Goal: Task Accomplishment & Management: Manage account settings

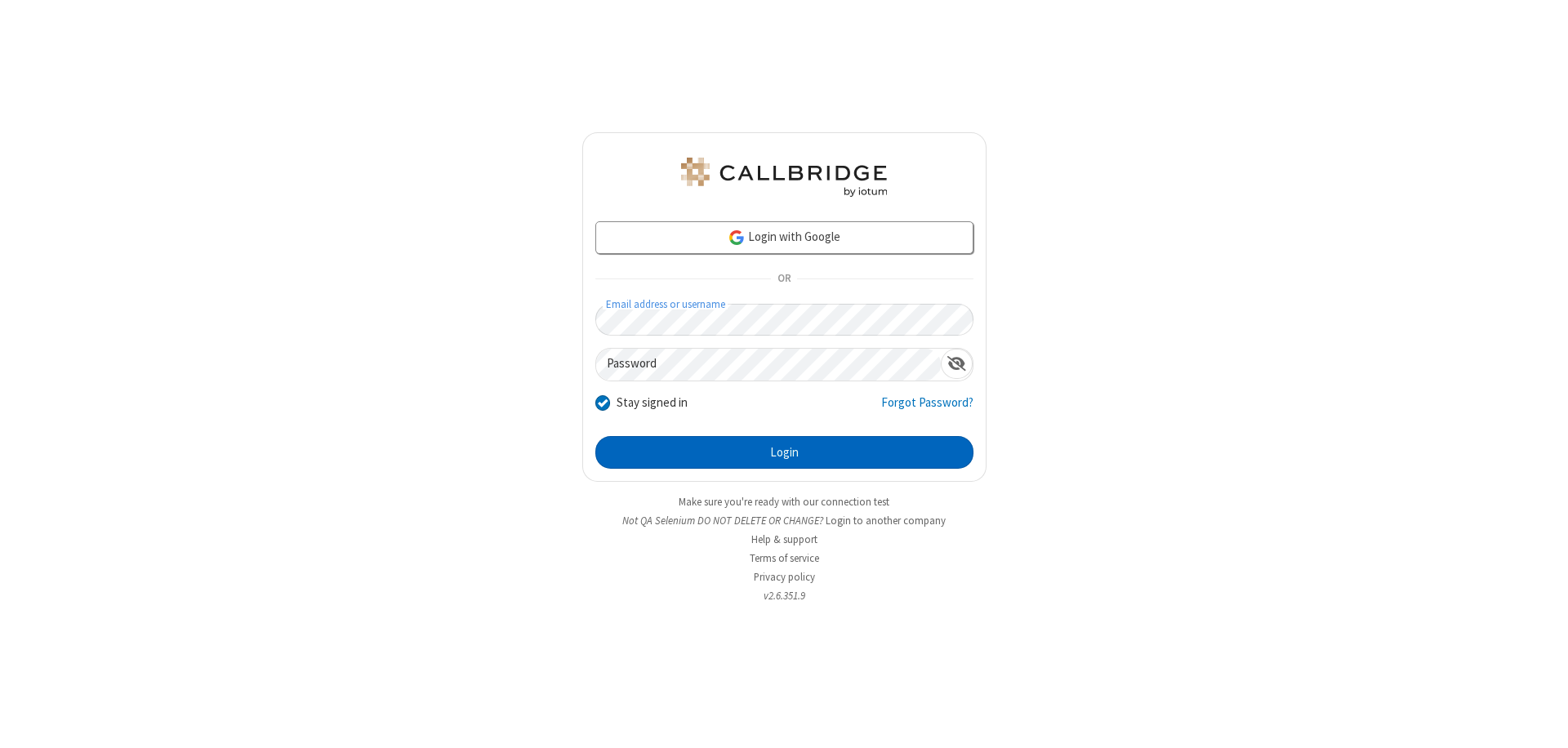
click at [784, 453] on button "Login" at bounding box center [784, 453] width 378 height 33
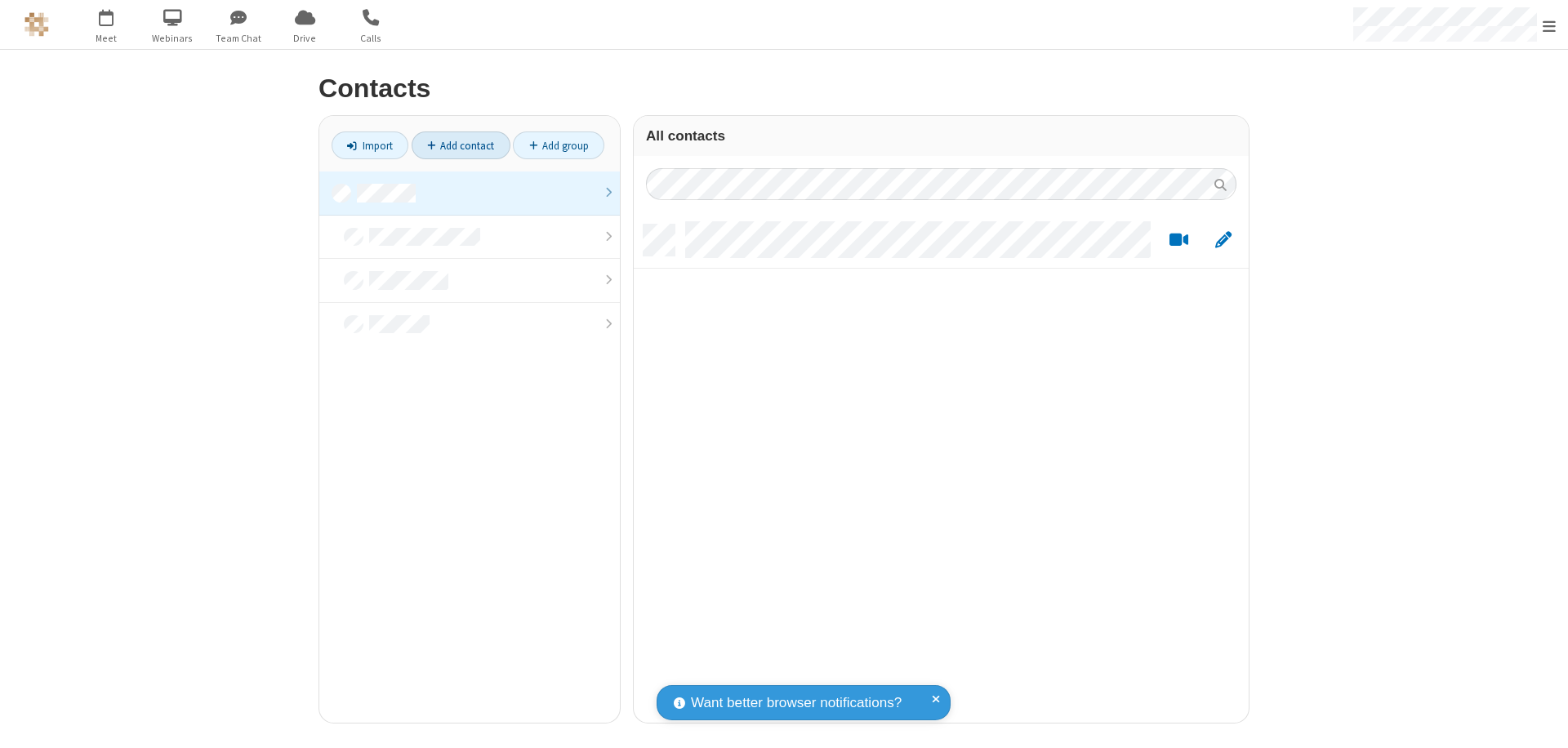
click at [470, 193] on link at bounding box center [470, 194] width 301 height 44
click at [460, 146] on link "Add contact" at bounding box center [461, 145] width 98 height 28
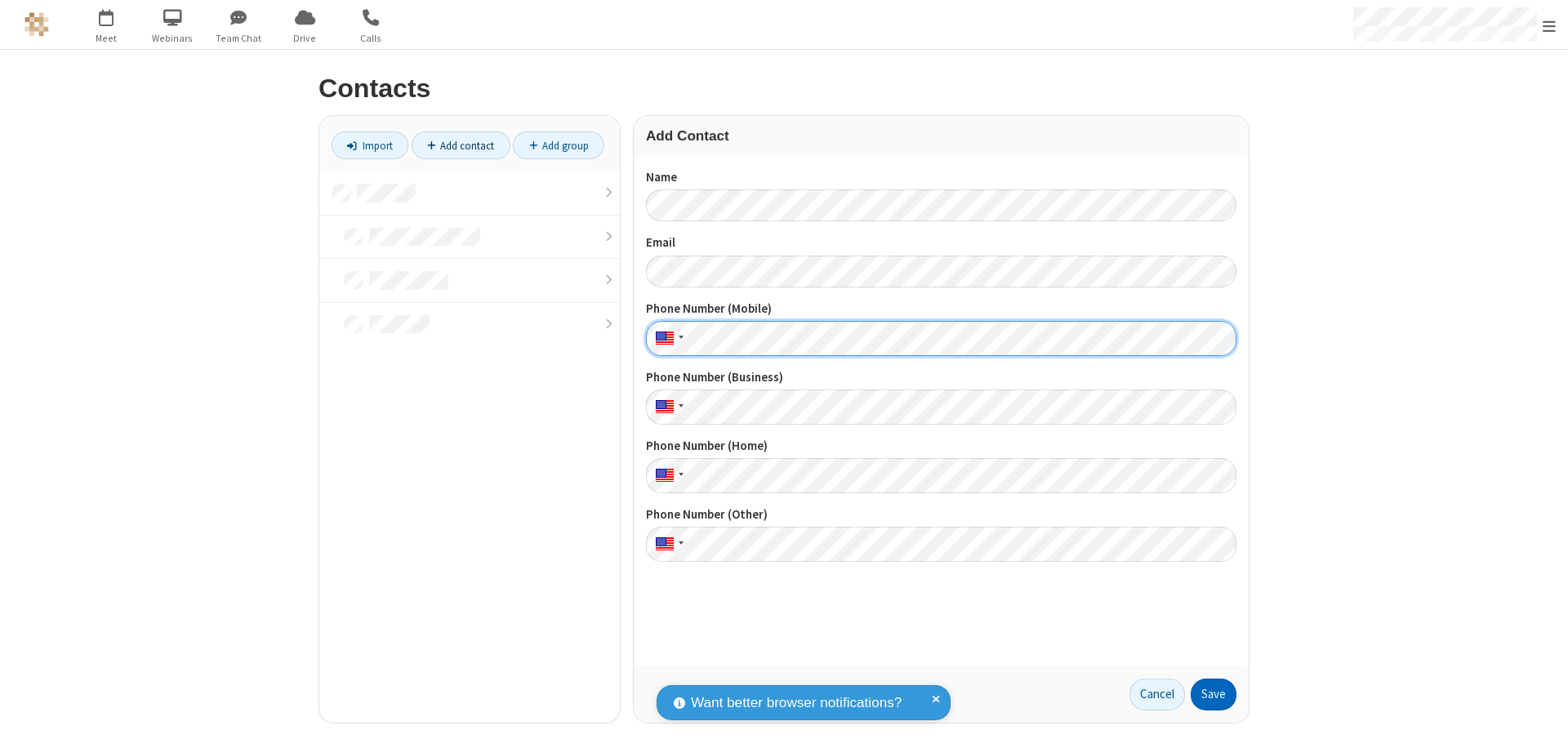
click at [1214, 695] on button "Save" at bounding box center [1213, 695] width 45 height 33
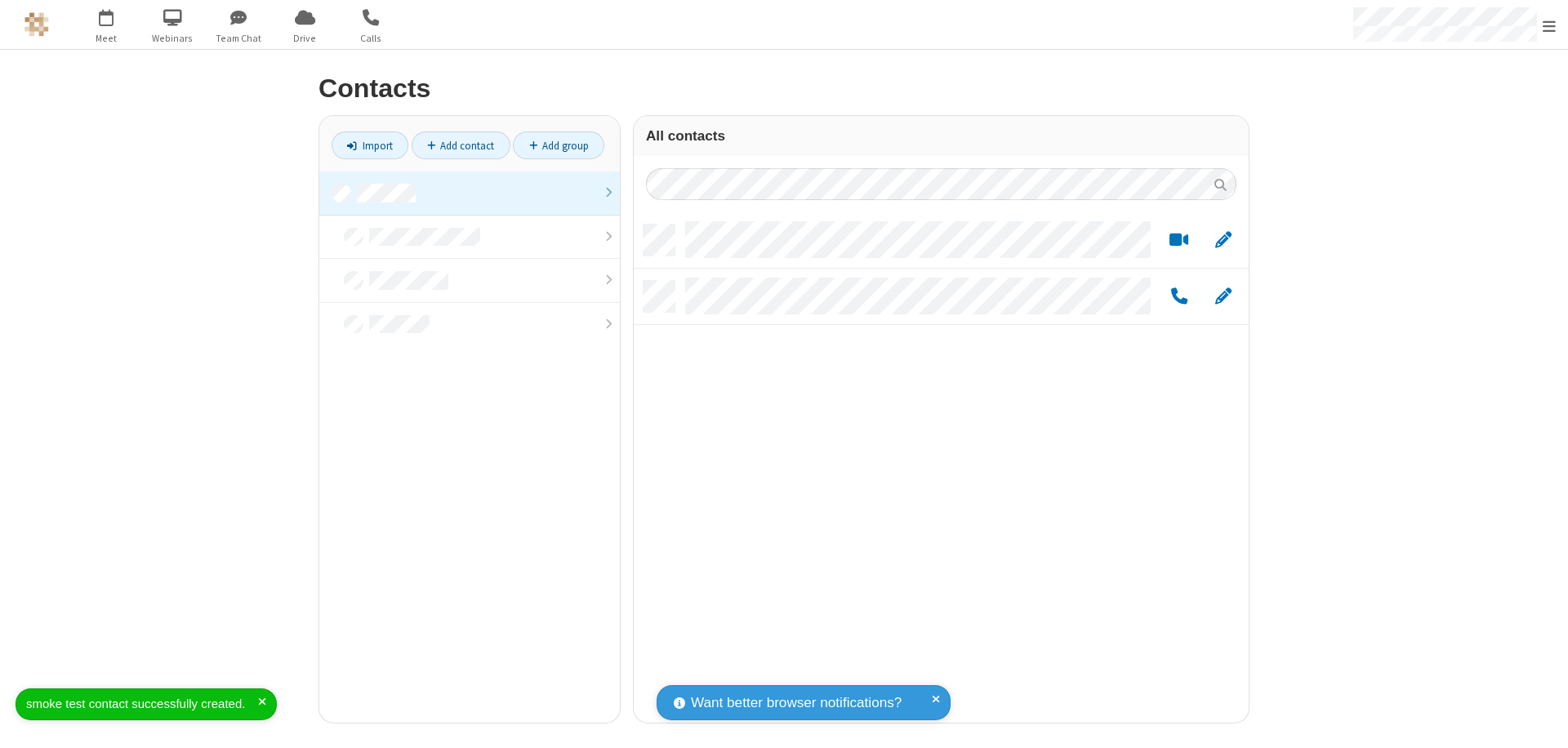
scroll to position [498, 603]
